Goal: Information Seeking & Learning: Check status

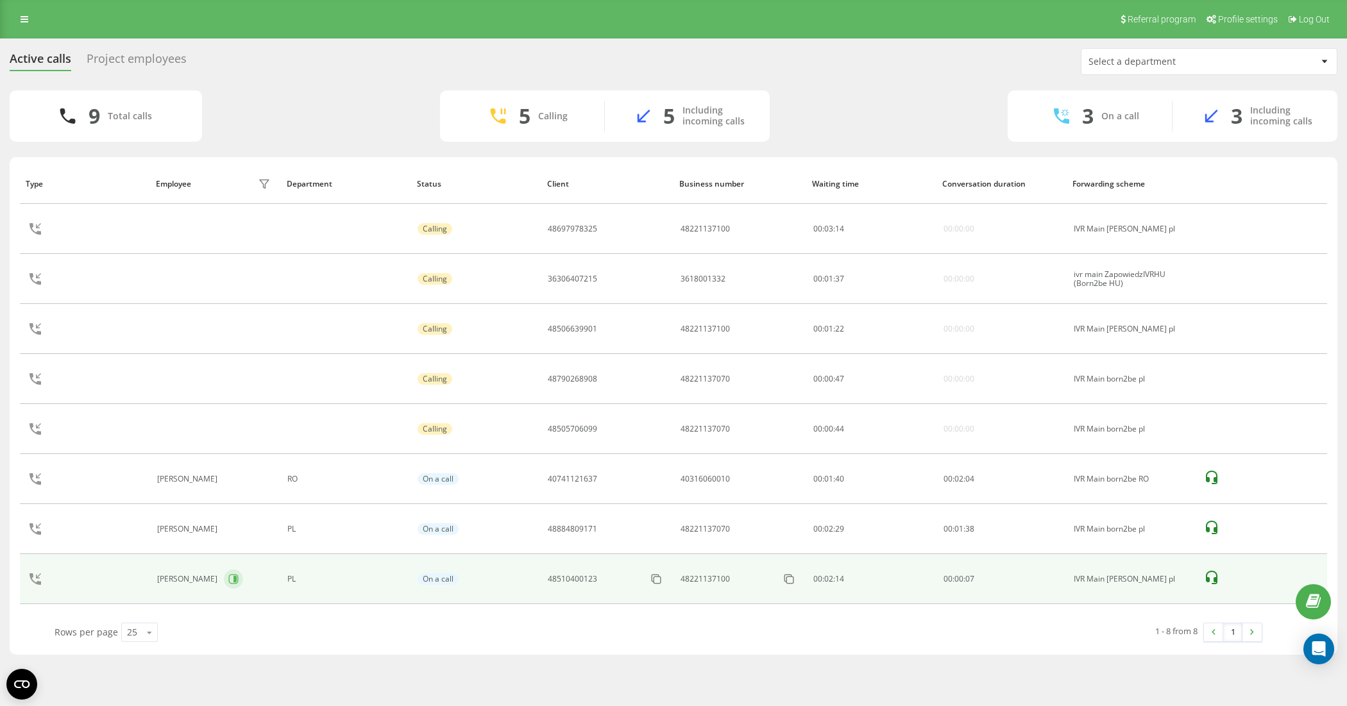
click at [243, 586] on button at bounding box center [233, 578] width 19 height 19
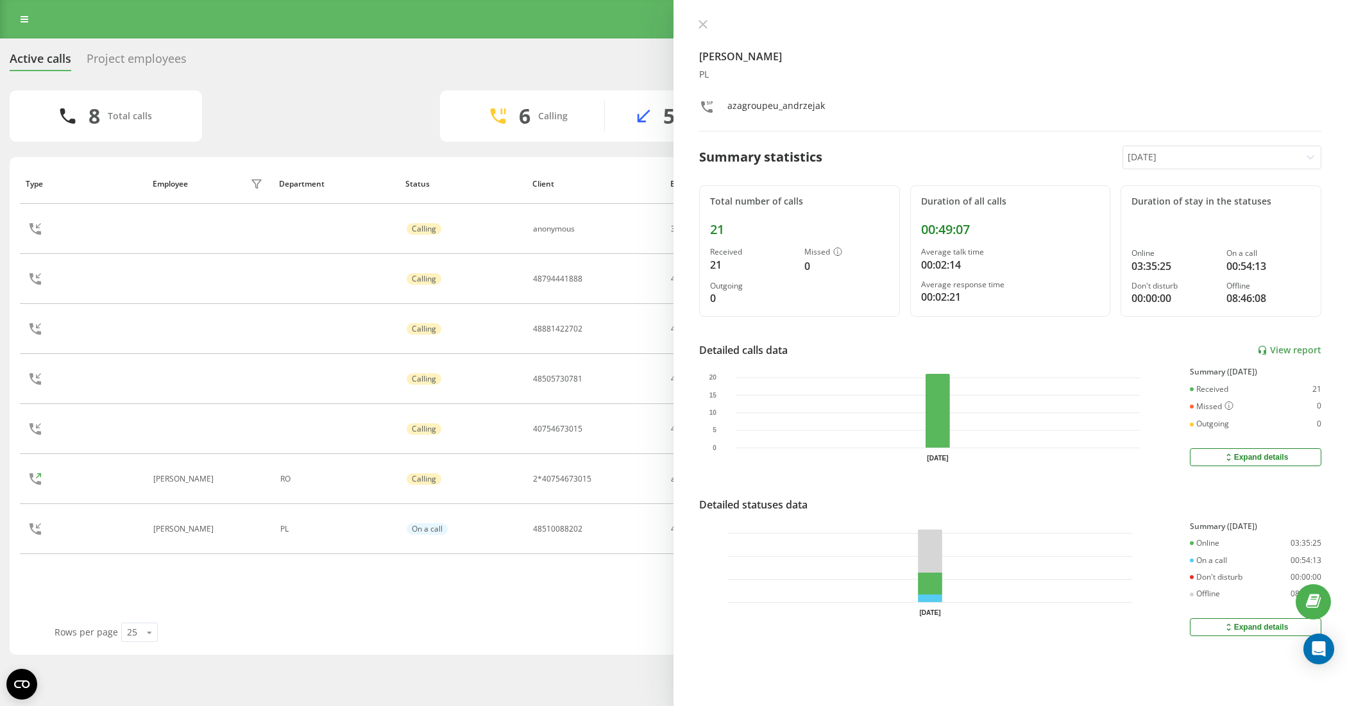
click at [527, 607] on div "Type Employee filter Department Status Client Business number Waiting time Conv…" at bounding box center [673, 393] width 1307 height 459
click at [706, 24] on icon at bounding box center [702, 24] width 9 height 9
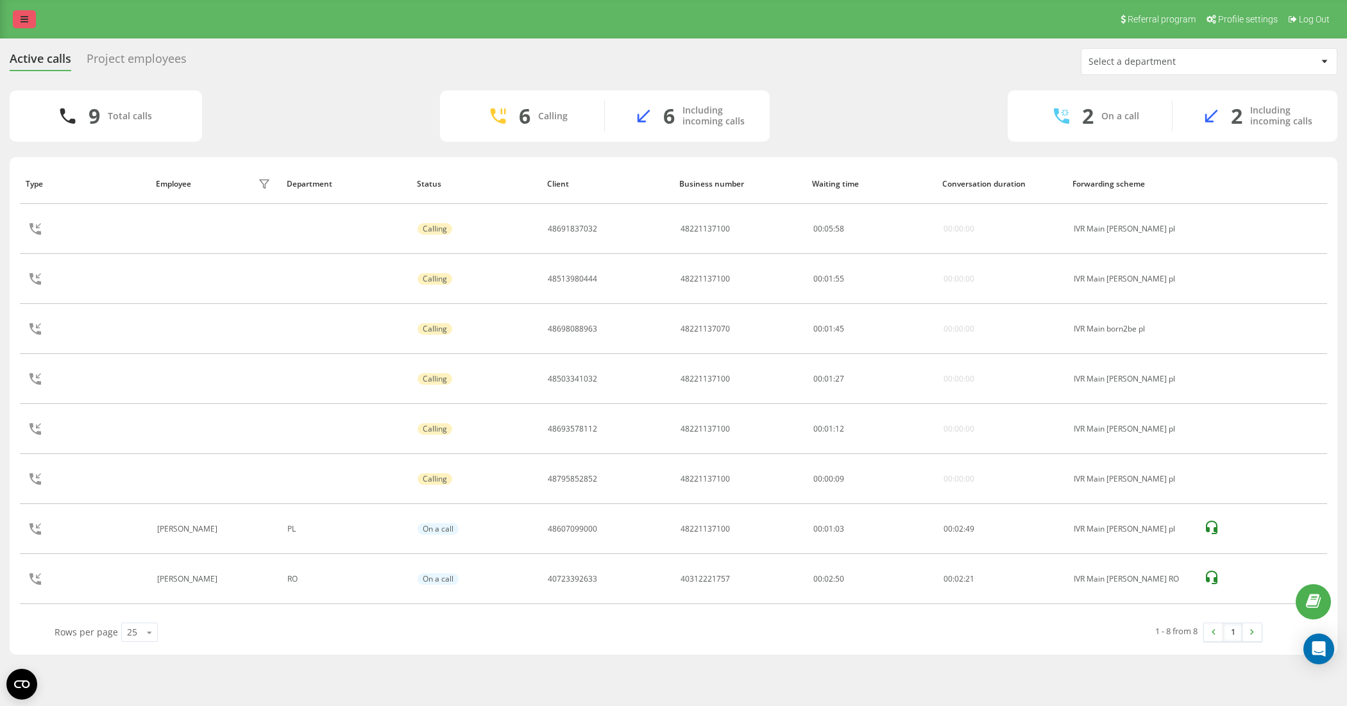
click at [29, 21] on link at bounding box center [24, 19] width 23 height 18
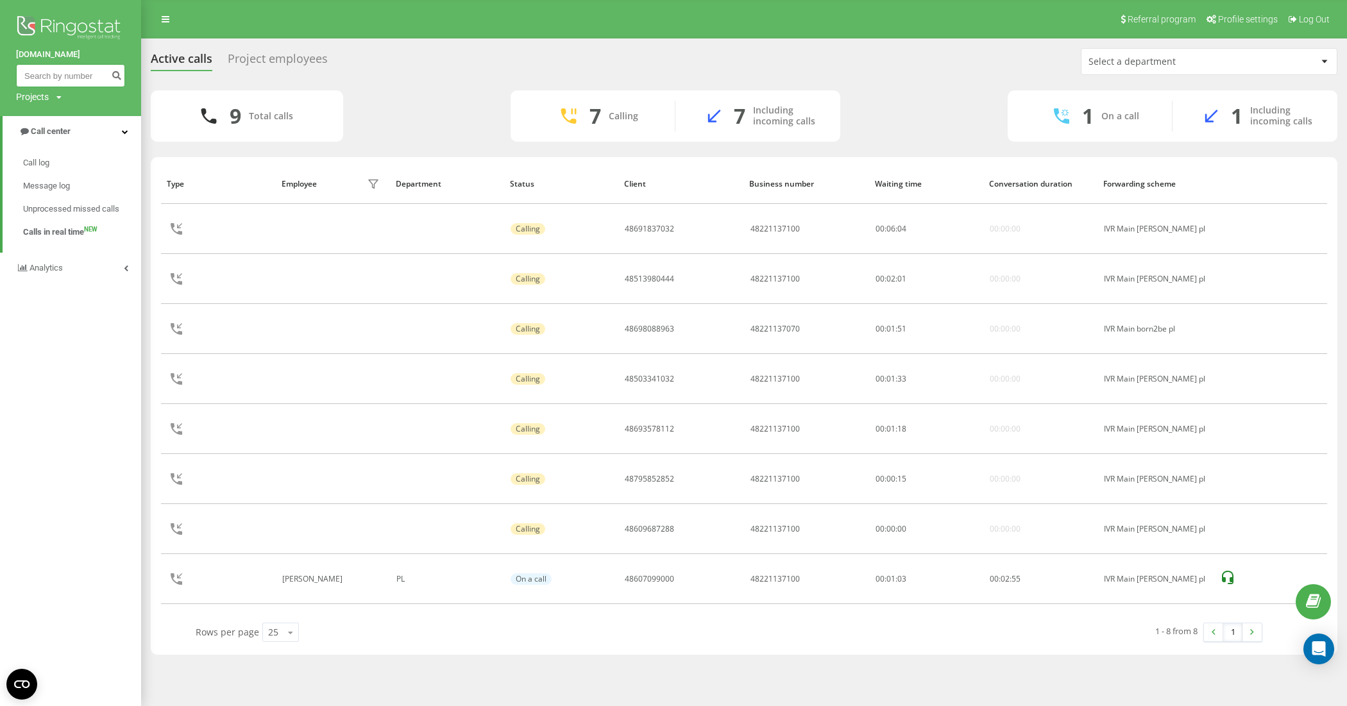
click at [58, 76] on input at bounding box center [70, 75] width 109 height 23
paste input "48511955719"
type input "48511955719"
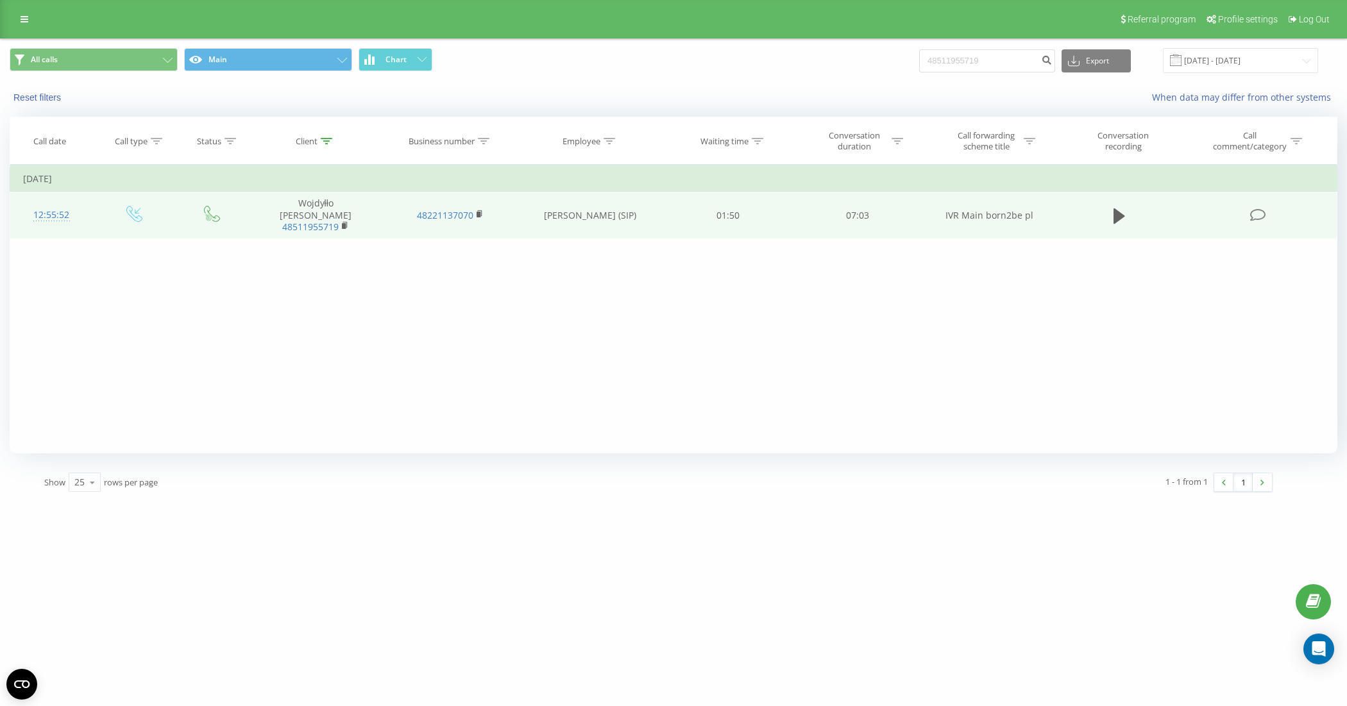
click at [1107, 212] on td at bounding box center [1119, 215] width 124 height 47
click at [1118, 213] on icon at bounding box center [1119, 215] width 12 height 15
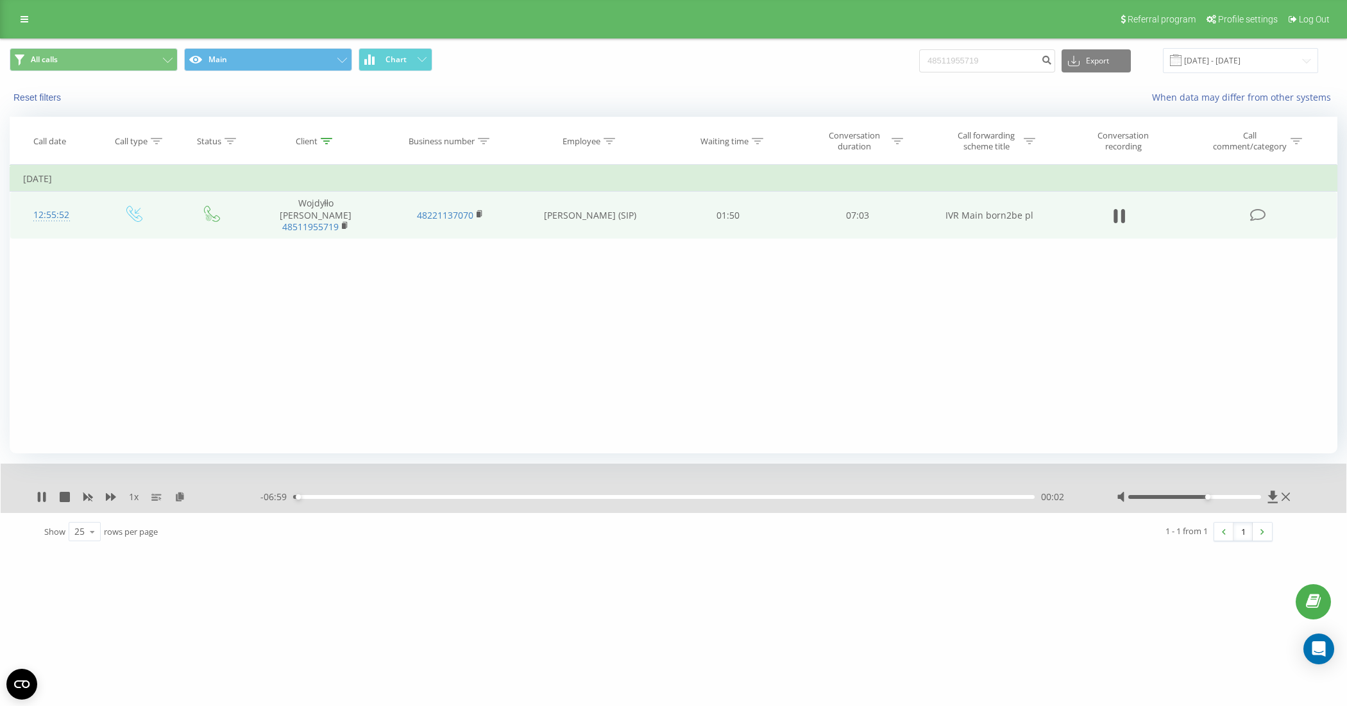
click at [1204, 496] on div at bounding box center [1194, 497] width 133 height 4
click at [418, 499] on div "00:04" at bounding box center [663, 497] width 741 height 4
click at [619, 498] on div "01:12" at bounding box center [663, 497] width 741 height 4
click at [668, 498] on div "00:00" at bounding box center [663, 497] width 741 height 4
click at [662, 494] on div "- 03:26 03:36 03:36" at bounding box center [672, 497] width 824 height 13
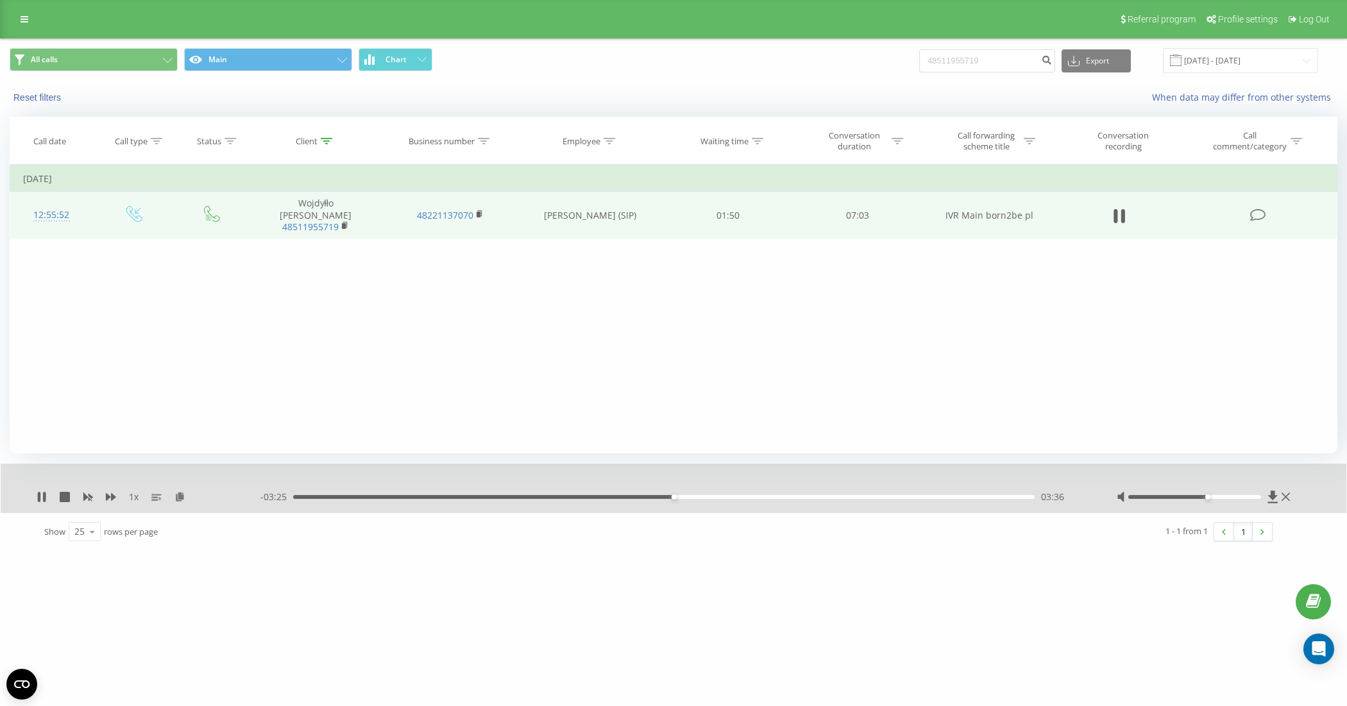
click at [648, 498] on div "03:36" at bounding box center [663, 497] width 741 height 4
click at [40, 498] on icon at bounding box center [39, 497] width 3 height 10
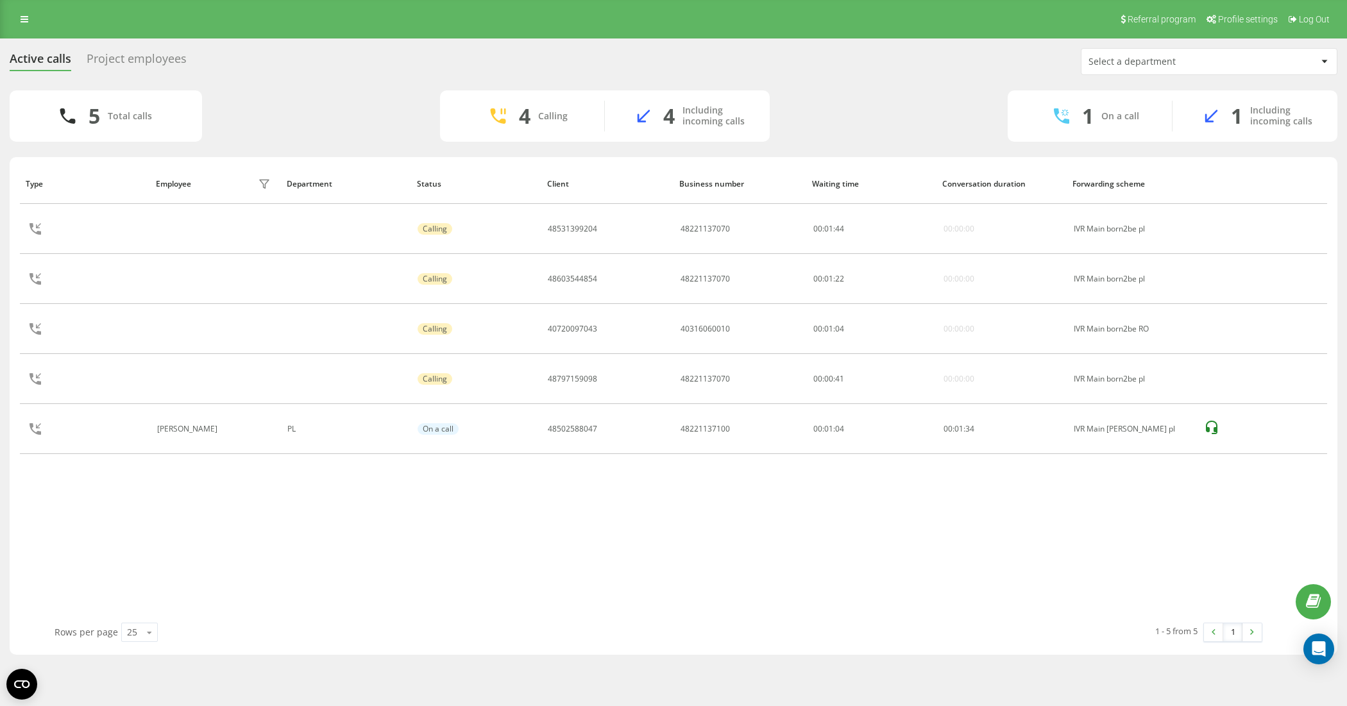
drag, startPoint x: 149, startPoint y: 56, endPoint x: 193, endPoint y: 137, distance: 91.8
click at [149, 56] on div "Project employees" at bounding box center [137, 62] width 100 height 20
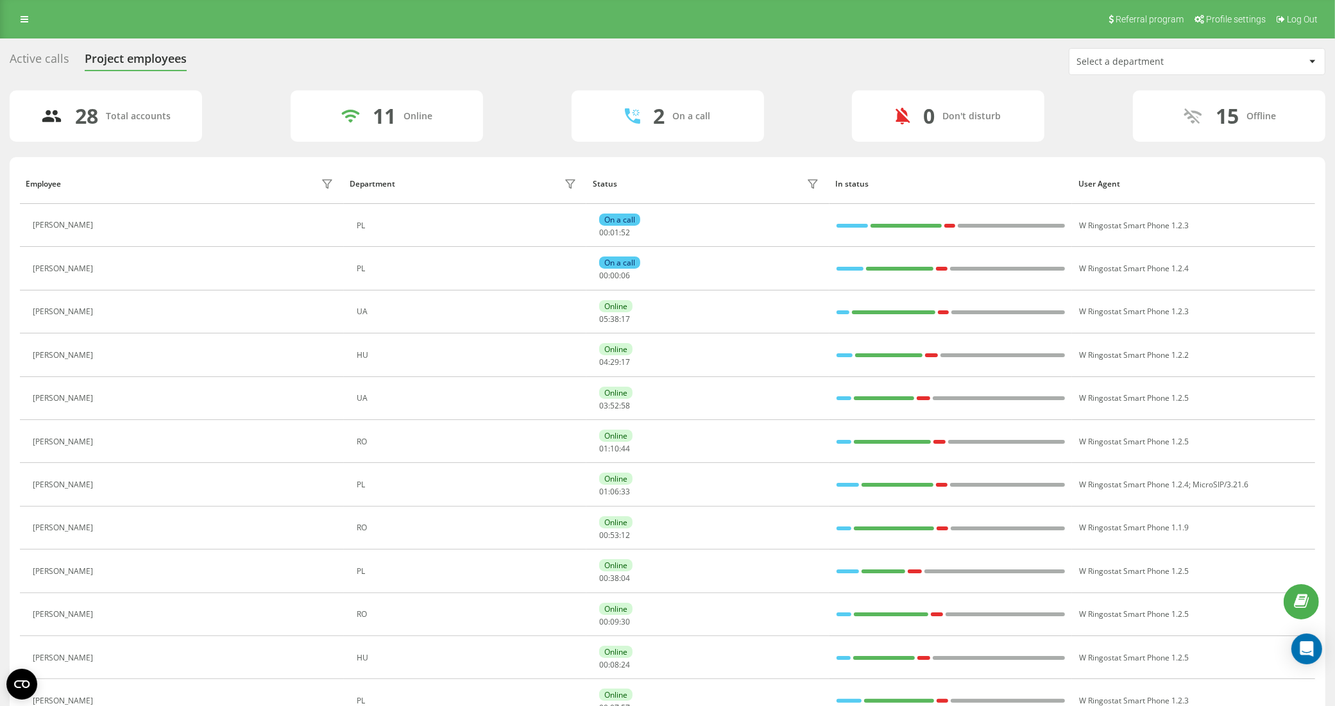
click at [17, 65] on div "Active calls" at bounding box center [40, 62] width 60 height 20
